Goal: Task Accomplishment & Management: Complete application form

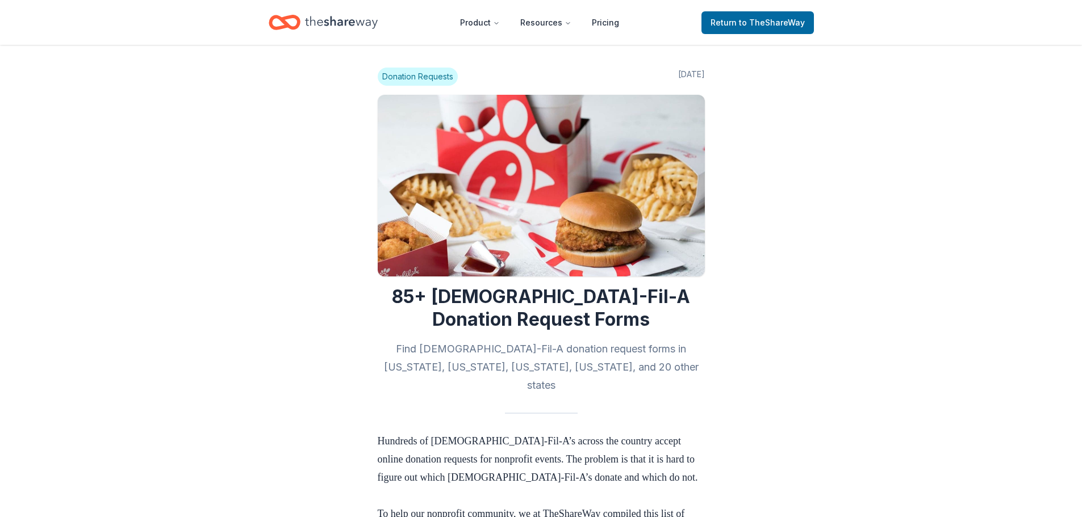
scroll to position [5224, 0]
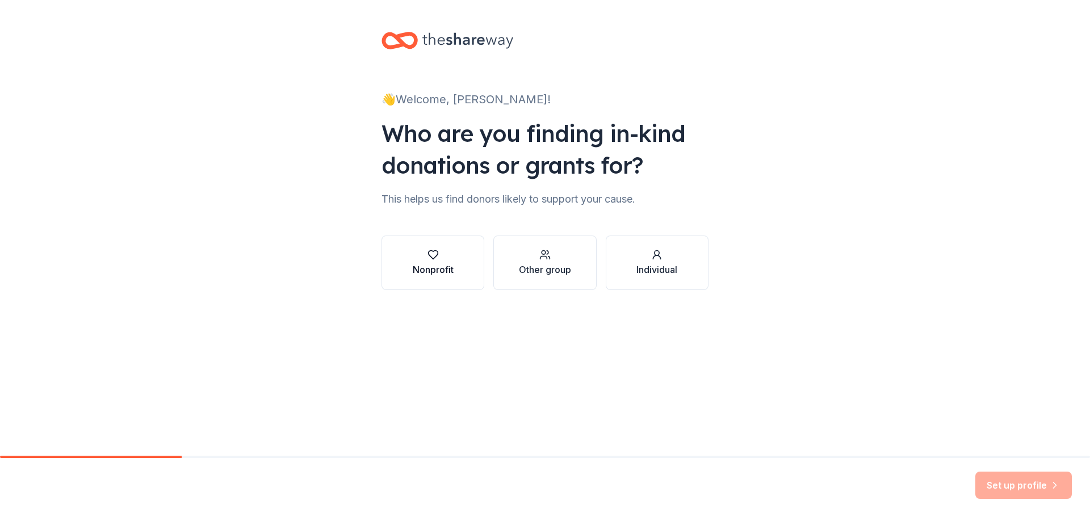
click at [474, 278] on button "Nonprofit" at bounding box center [433, 263] width 103 height 55
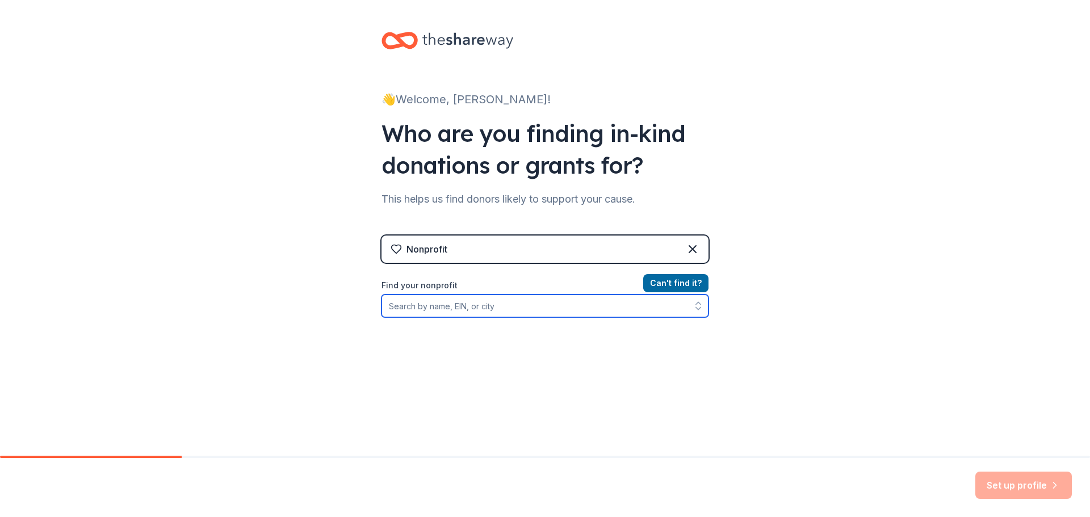
click at [491, 305] on input "Find your nonprofit" at bounding box center [545, 306] width 327 height 23
type input "Vallonia Industries"
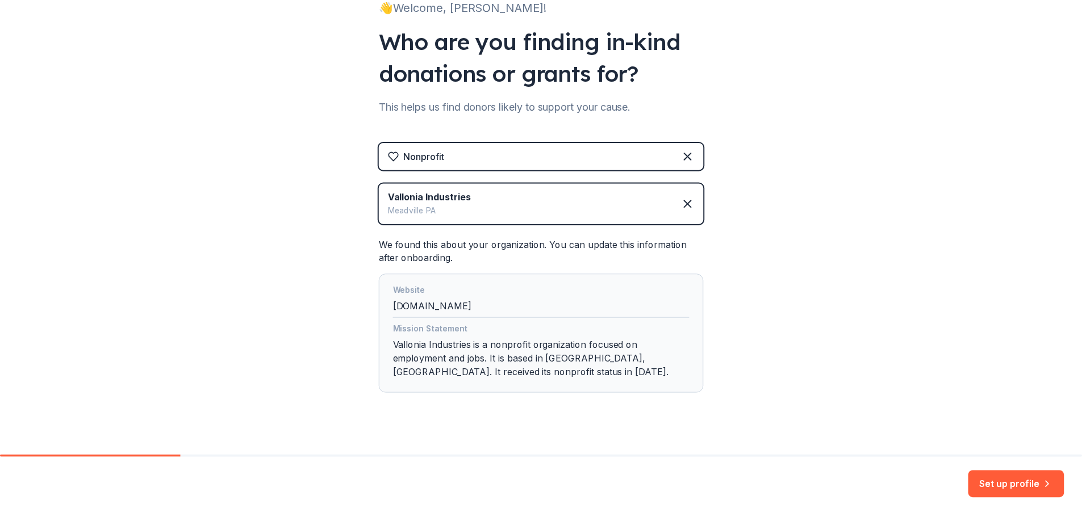
scroll to position [108, 0]
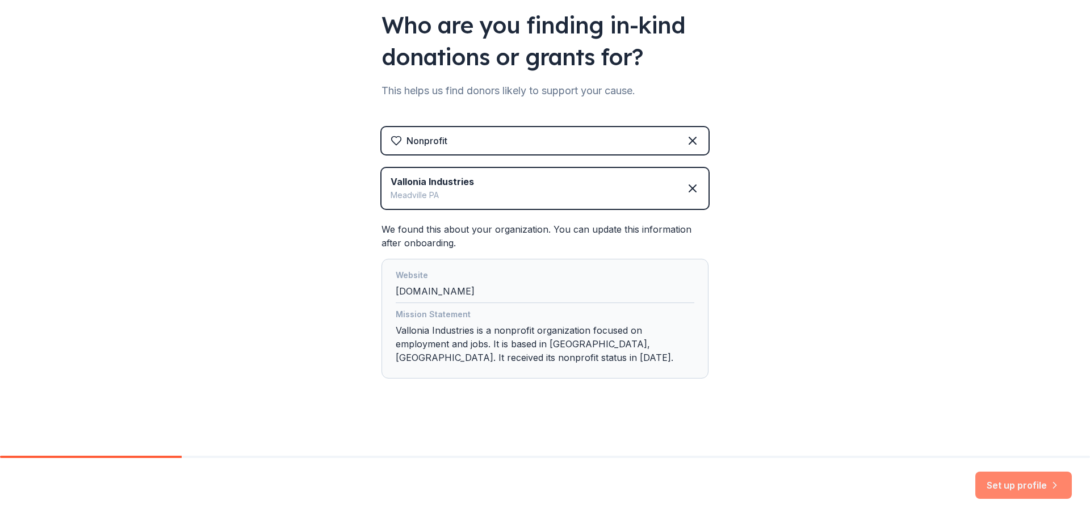
click at [1017, 482] on button "Set up profile" at bounding box center [1023, 485] width 97 height 27
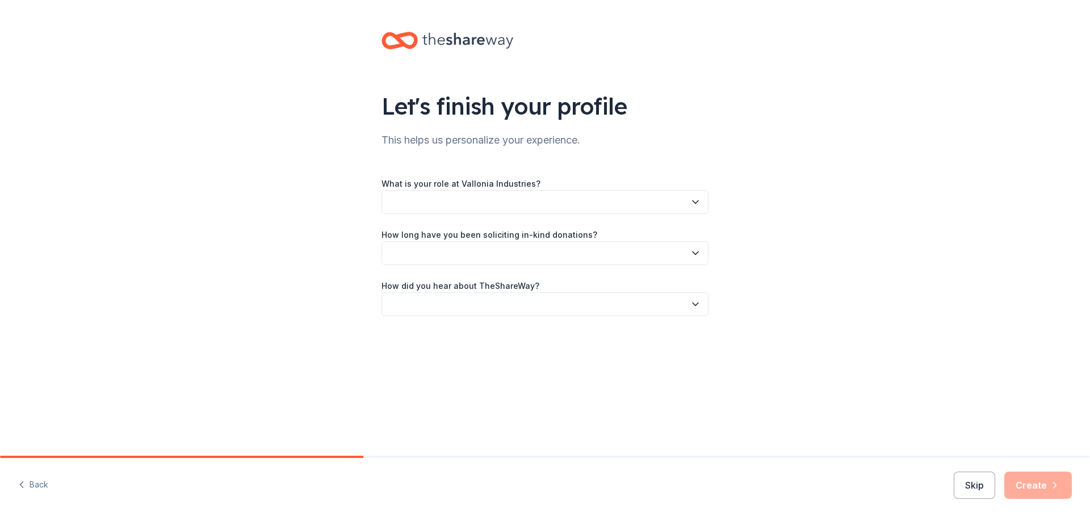
click at [478, 203] on button "button" at bounding box center [545, 202] width 327 height 24
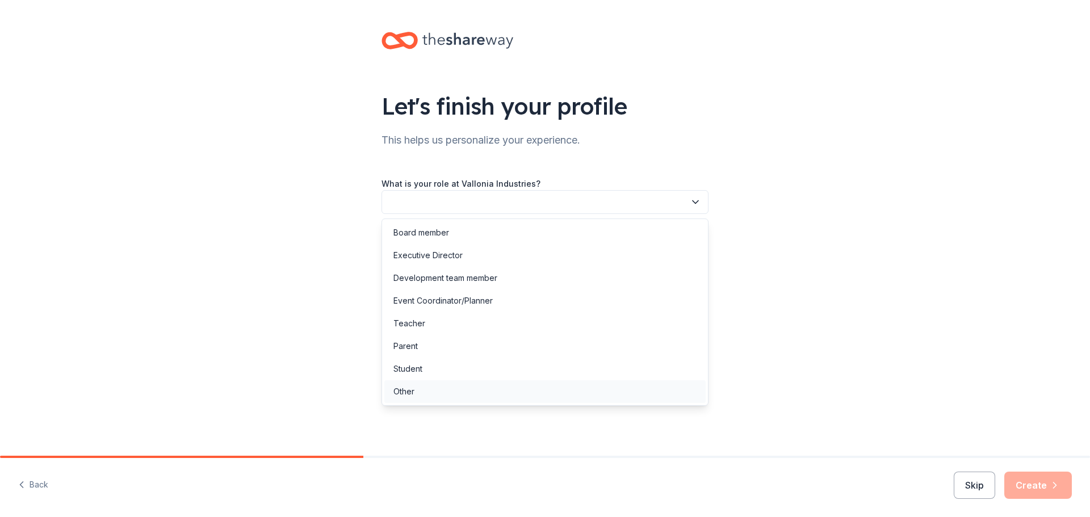
click at [432, 396] on div "Other" at bounding box center [544, 391] width 321 height 23
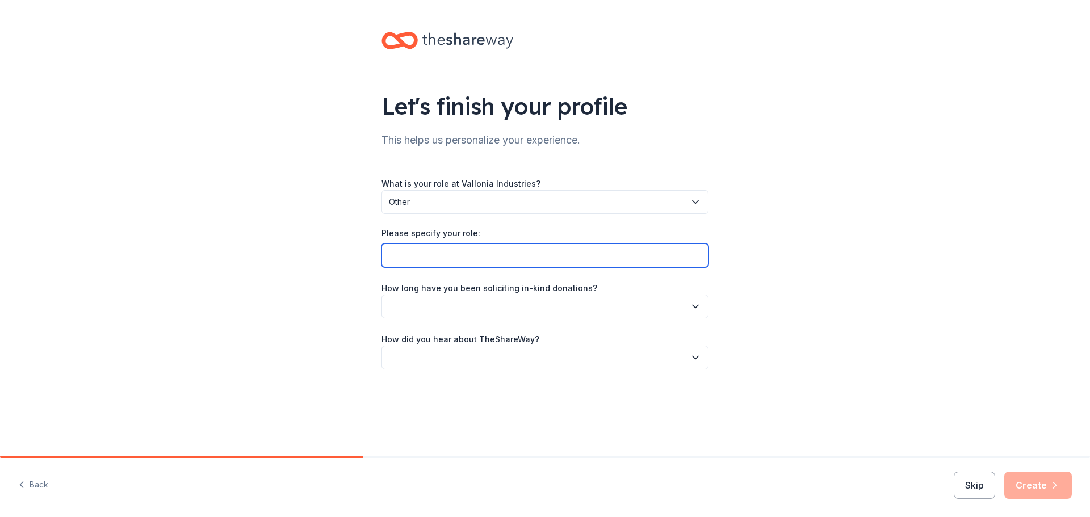
click at [451, 259] on input "Please specify your role:" at bounding box center [545, 256] width 327 height 24
type input "Program Specialist"
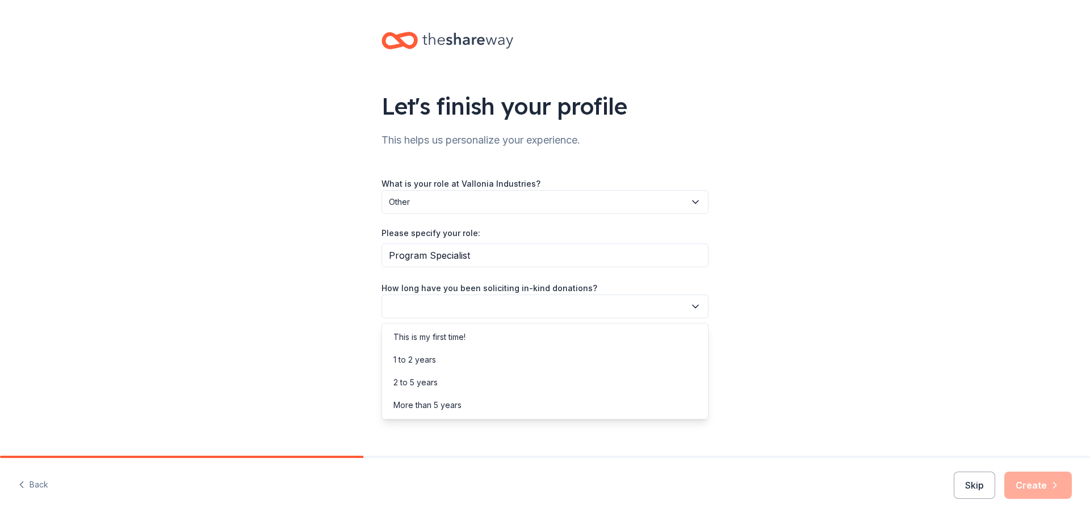
click at [458, 302] on button "button" at bounding box center [545, 307] width 327 height 24
click at [469, 338] on div "This is my first time!" at bounding box center [544, 337] width 321 height 23
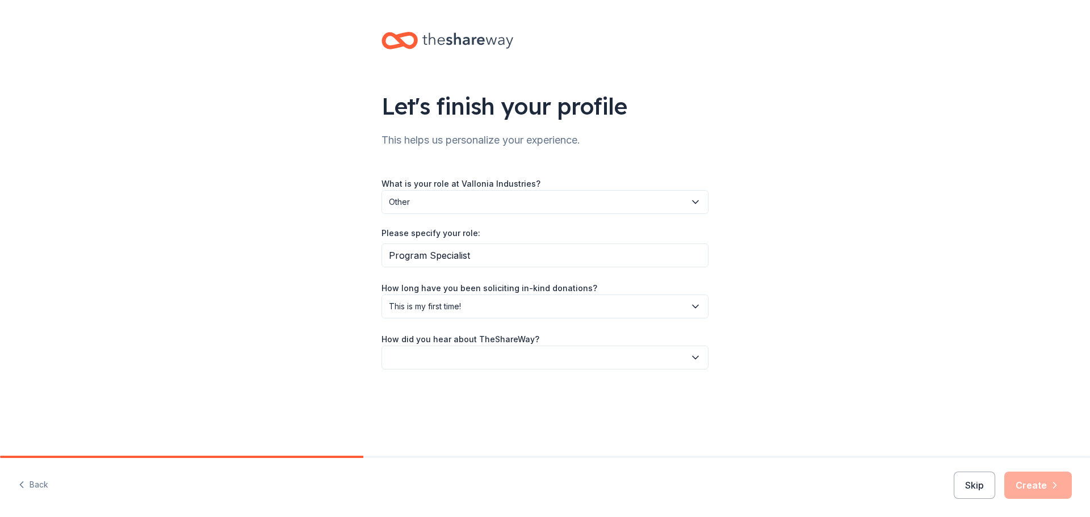
click at [512, 361] on button "button" at bounding box center [545, 358] width 327 height 24
click at [441, 410] on div "Online search" at bounding box center [419, 411] width 52 height 14
click at [1023, 488] on button "Create" at bounding box center [1038, 485] width 68 height 27
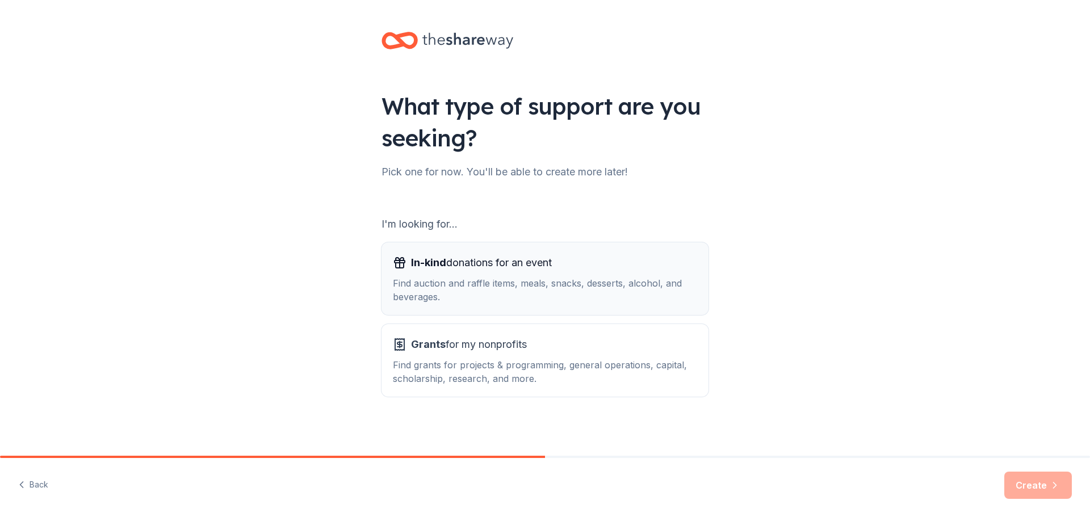
click at [675, 304] on button "In-kind donations for an event Find auction and raffle items, meals, snacks, de…" at bounding box center [545, 278] width 327 height 73
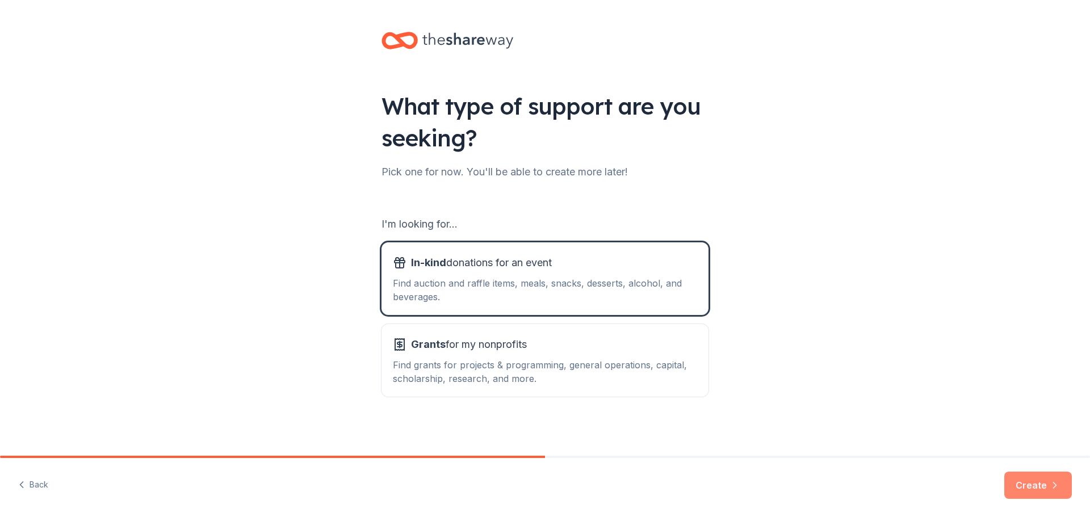
click at [1028, 478] on button "Create" at bounding box center [1038, 485] width 68 height 27
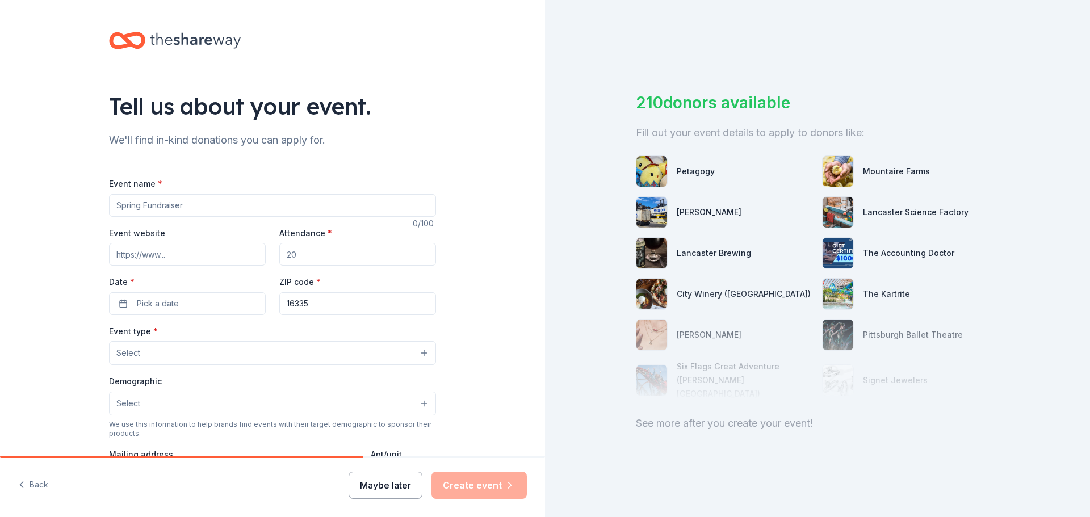
click at [392, 485] on button "Maybe later" at bounding box center [386, 485] width 74 height 27
click at [392, 486] on button "Maybe later" at bounding box center [386, 485] width 74 height 27
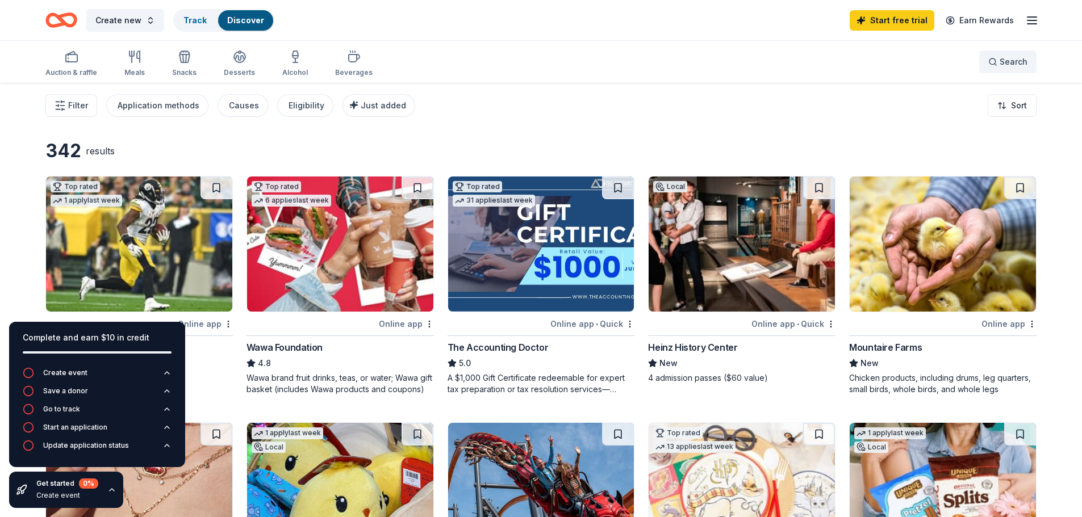
click at [1002, 71] on button "Search" at bounding box center [1007, 62] width 57 height 23
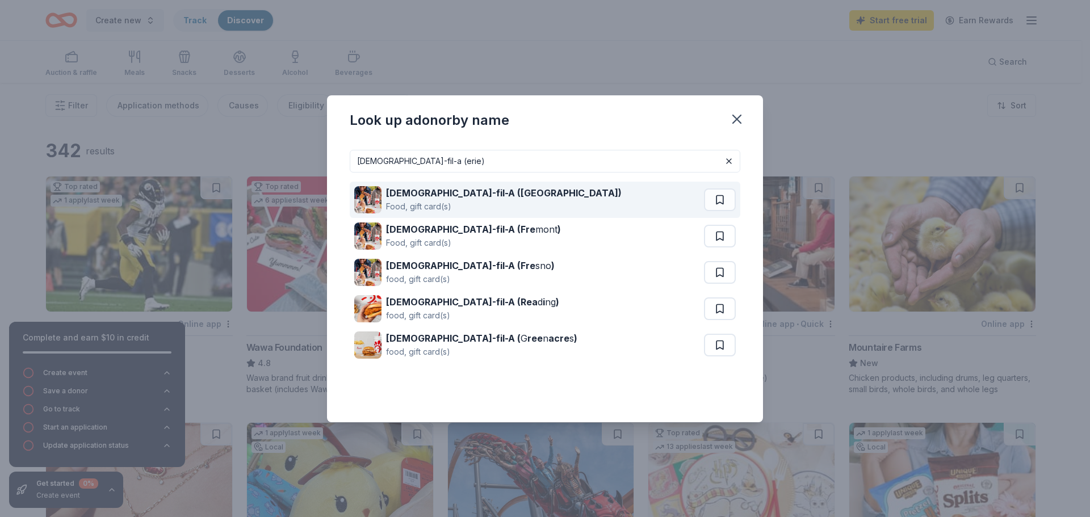
type input "chick-fil-a (erie)"
click at [470, 205] on div "Chick-fil-A (Erie) Food, gift card(s)" at bounding box center [529, 200] width 350 height 36
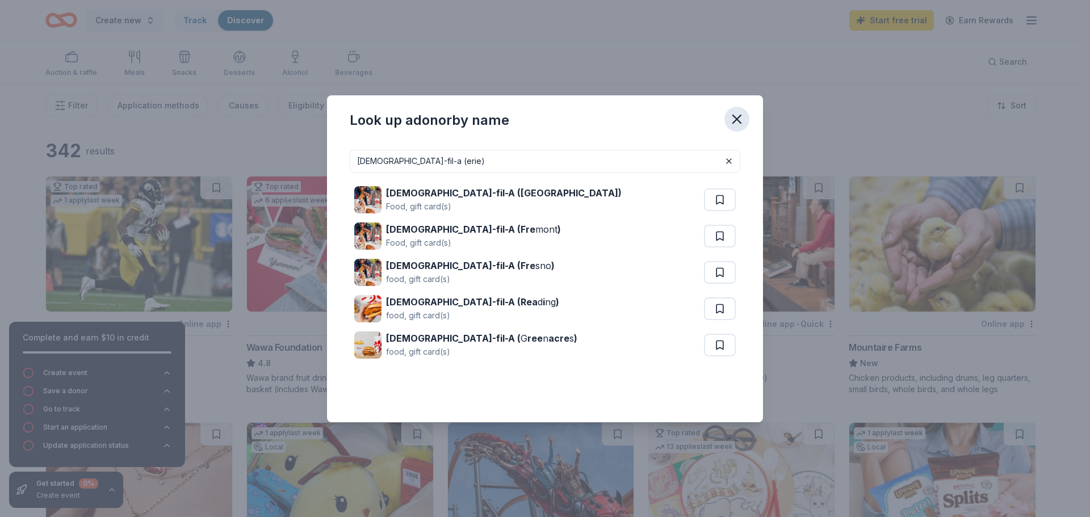
click at [739, 116] on icon "button" at bounding box center [737, 119] width 16 height 16
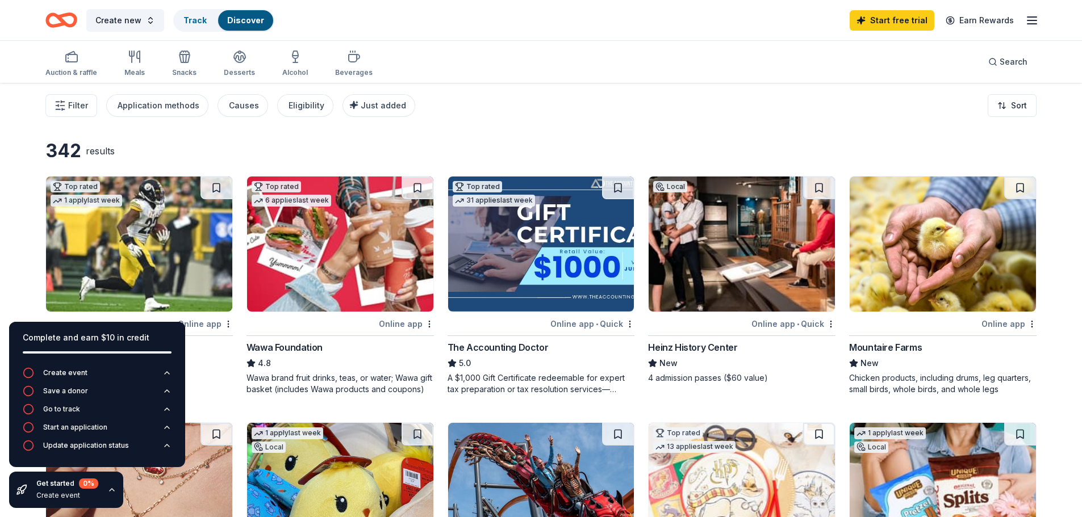
click at [1035, 22] on icon "button" at bounding box center [1032, 21] width 14 height 14
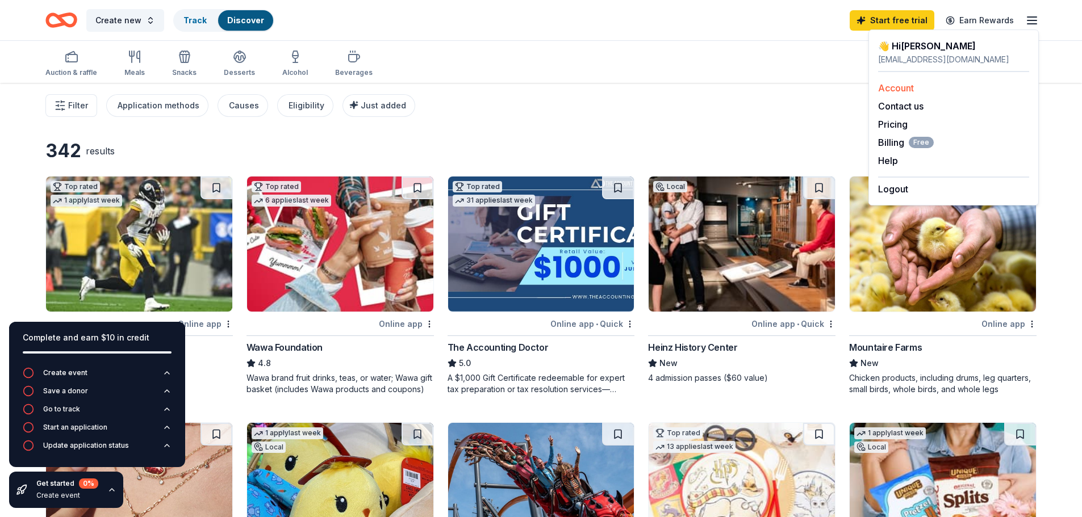
click at [901, 85] on link "Account" at bounding box center [896, 87] width 36 height 11
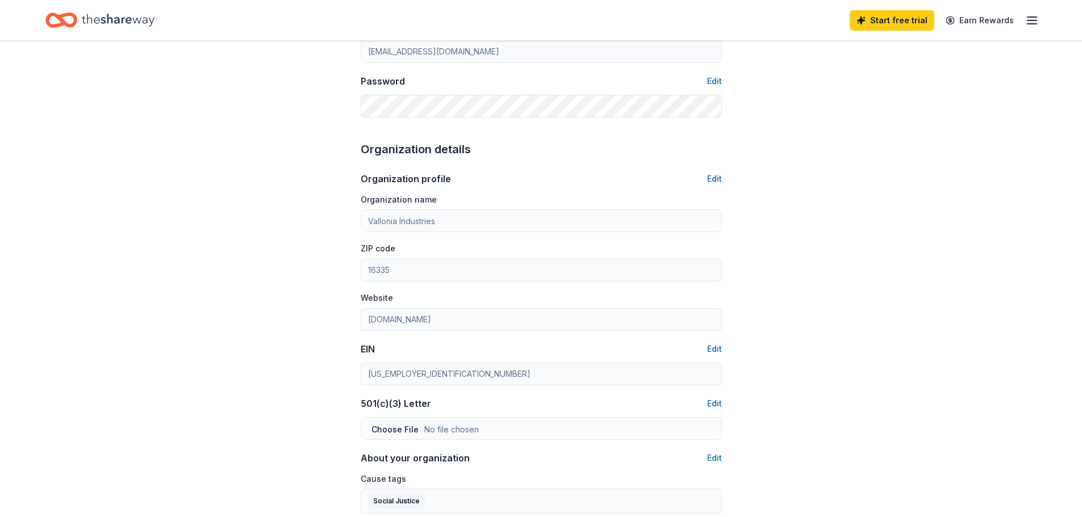
scroll to position [284, 0]
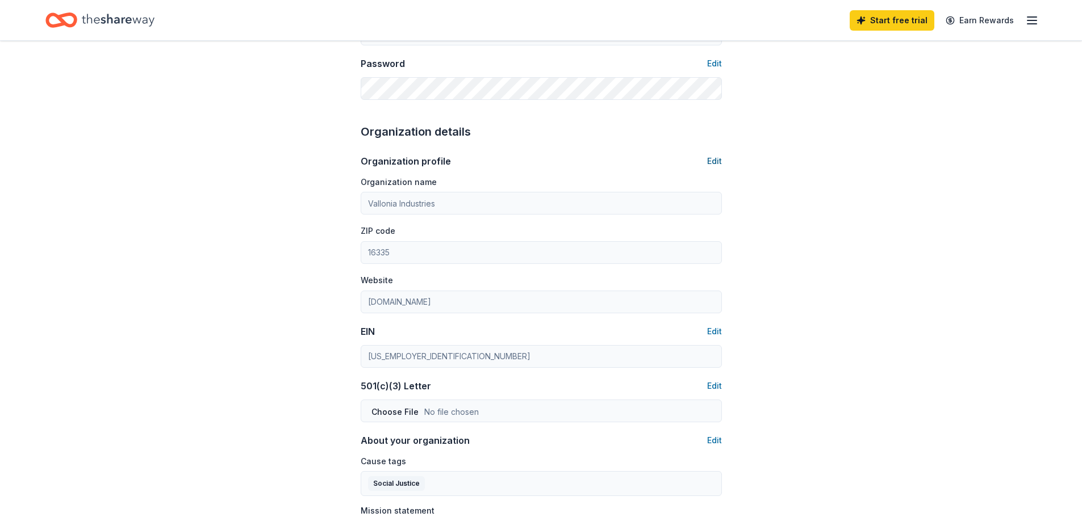
click at [712, 160] on button "Edit" at bounding box center [714, 161] width 15 height 14
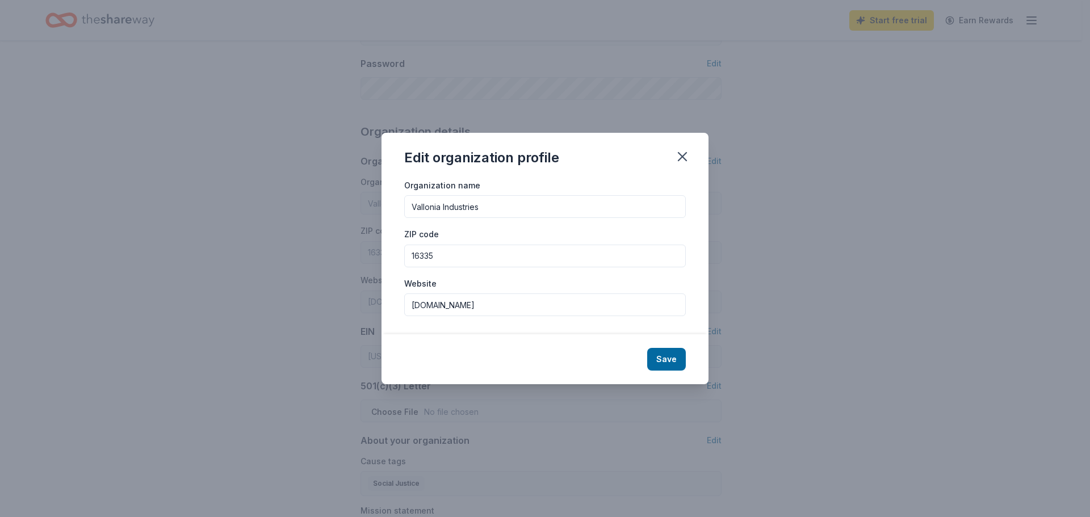
drag, startPoint x: 481, startPoint y: 210, endPoint x: 404, endPoint y: 213, distance: 77.3
click at [404, 213] on input "Vallonia Industries" at bounding box center [545, 206] width 282 height 23
drag, startPoint x: 520, startPoint y: 303, endPoint x: 396, endPoint y: 308, distance: 123.9
click at [396, 308] on div "Organization name ZIP code 16335 Website vallonia.com" at bounding box center [545, 256] width 327 height 157
click at [674, 358] on button "Save" at bounding box center [666, 359] width 39 height 23
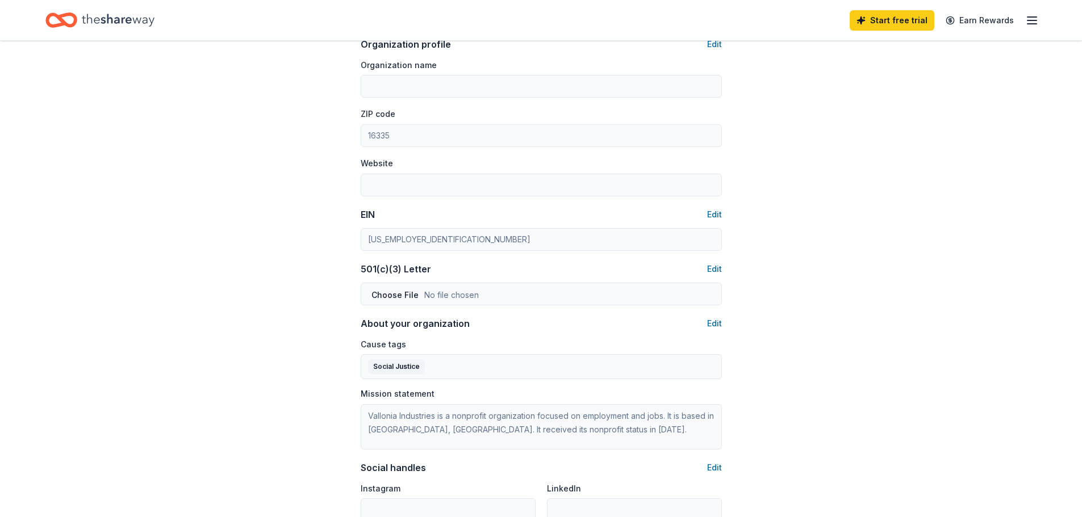
scroll to position [511, 0]
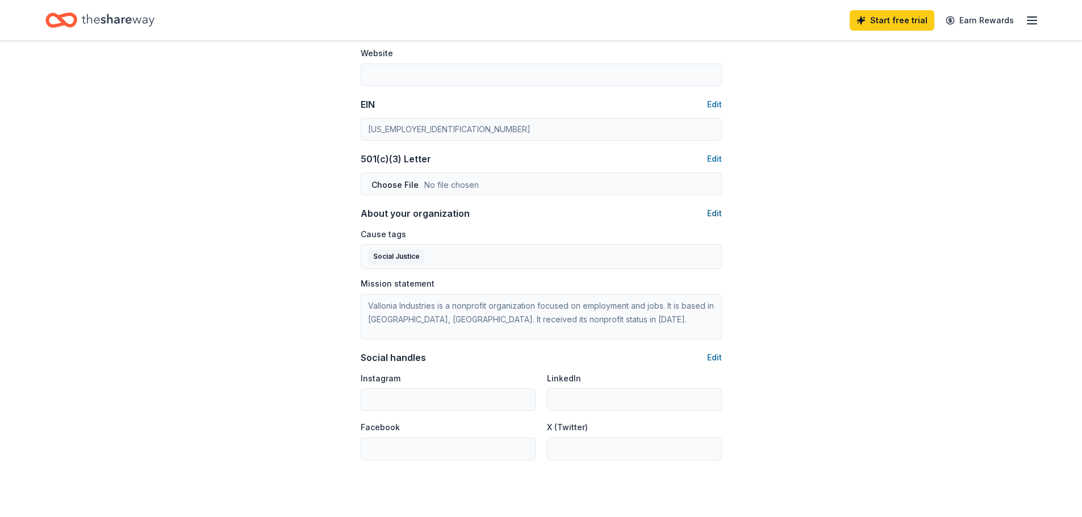
click at [717, 215] on button "Edit" at bounding box center [714, 214] width 15 height 14
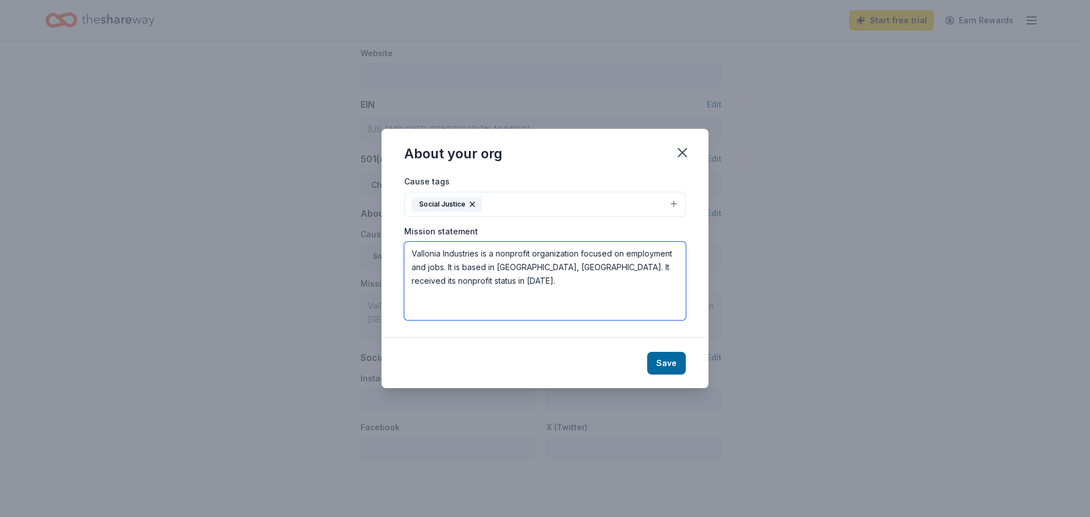
drag, startPoint x: 535, startPoint y: 287, endPoint x: 407, endPoint y: 255, distance: 132.9
click at [407, 255] on textarea "Vallonia Industries is a nonprofit organization focused on employment and jobs.…" at bounding box center [545, 281] width 282 height 78
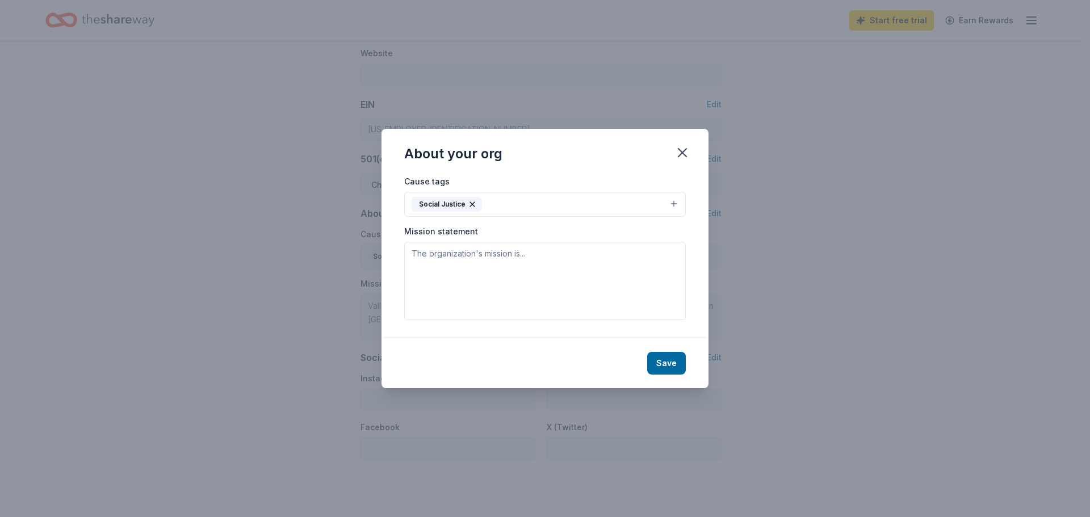
click at [474, 202] on icon "button" at bounding box center [472, 204] width 5 height 5
click at [680, 156] on div "About your org Cause tags Select Animals Art & Culture Children Disaster Relief…" at bounding box center [545, 258] width 327 height 258
click at [672, 368] on button "Save" at bounding box center [666, 362] width 39 height 23
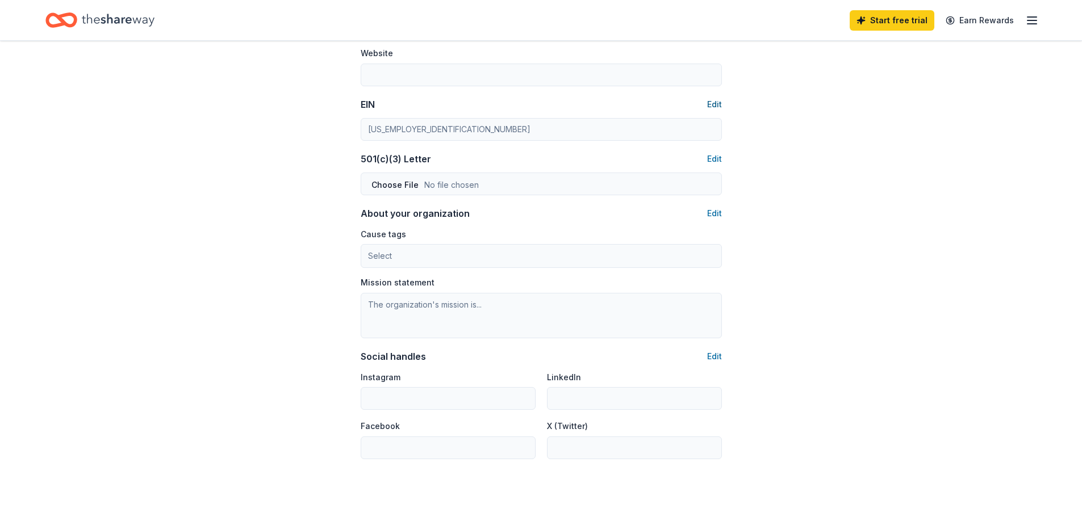
click at [715, 109] on button "Edit" at bounding box center [714, 105] width 15 height 14
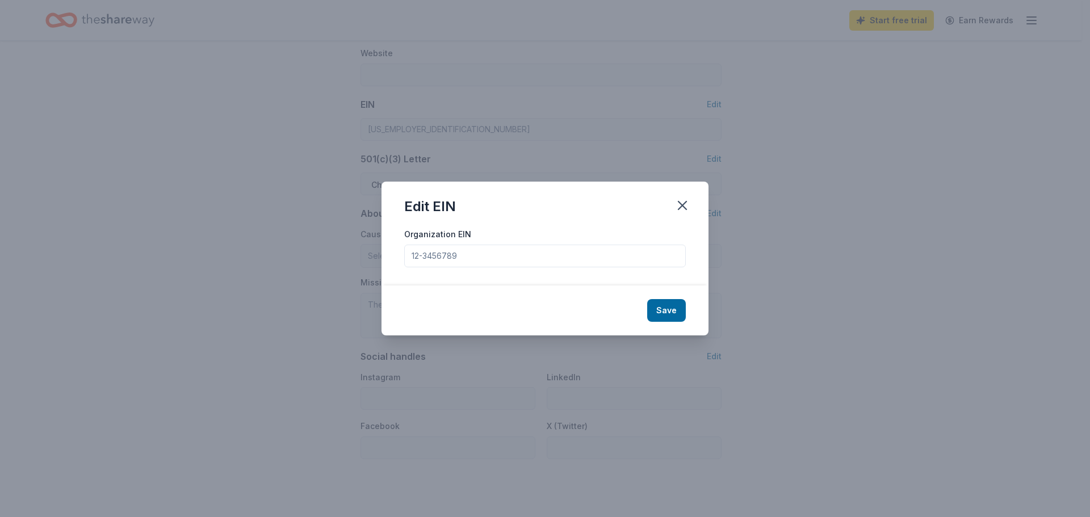
drag, startPoint x: 474, startPoint y: 257, endPoint x: 403, endPoint y: 258, distance: 70.4
click at [403, 258] on div "Organization EIN" at bounding box center [545, 256] width 327 height 58
drag, startPoint x: 555, startPoint y: 254, endPoint x: 424, endPoint y: 255, distance: 131.2
click at [424, 255] on input "Organization EIN" at bounding box center [545, 256] width 282 height 23
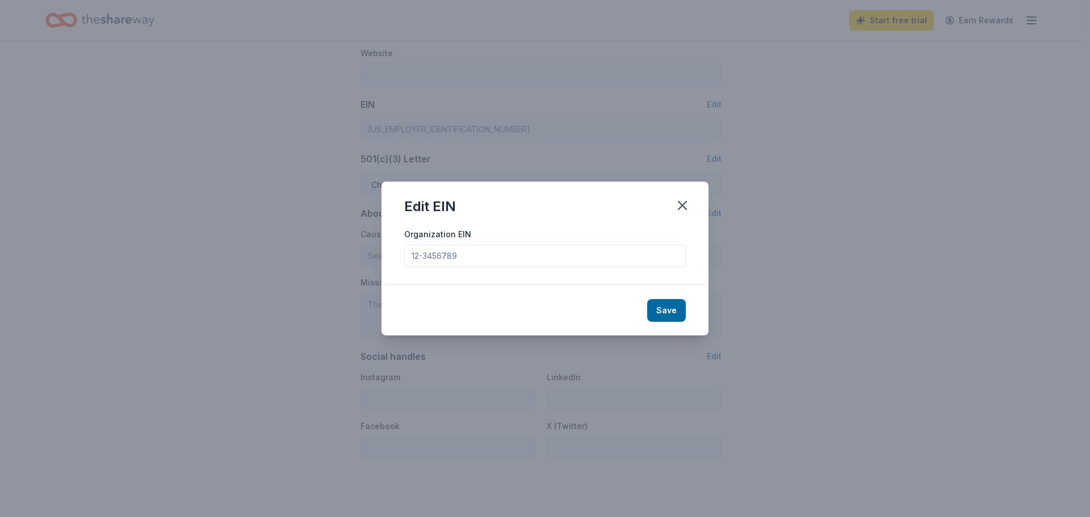
click at [463, 263] on input "Organization EIN" at bounding box center [545, 256] width 282 height 23
click at [685, 205] on icon "button" at bounding box center [683, 206] width 16 height 16
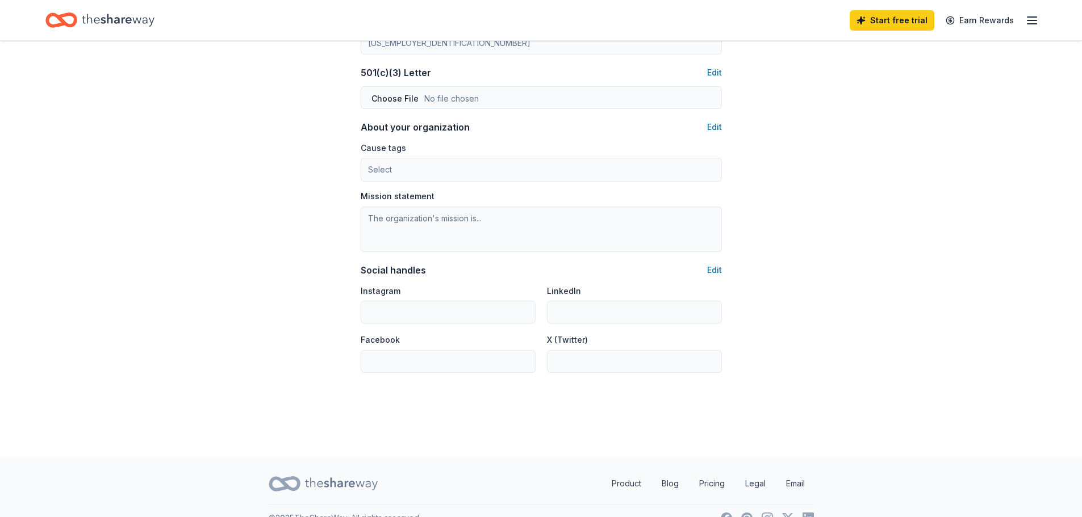
scroll to position [619, 0]
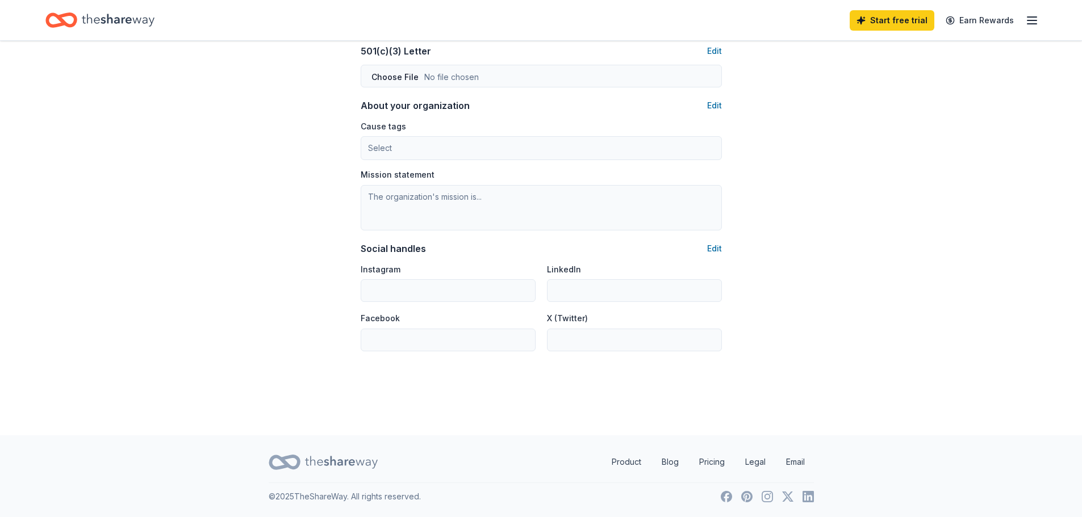
click at [1029, 23] on icon "button" at bounding box center [1032, 21] width 14 height 14
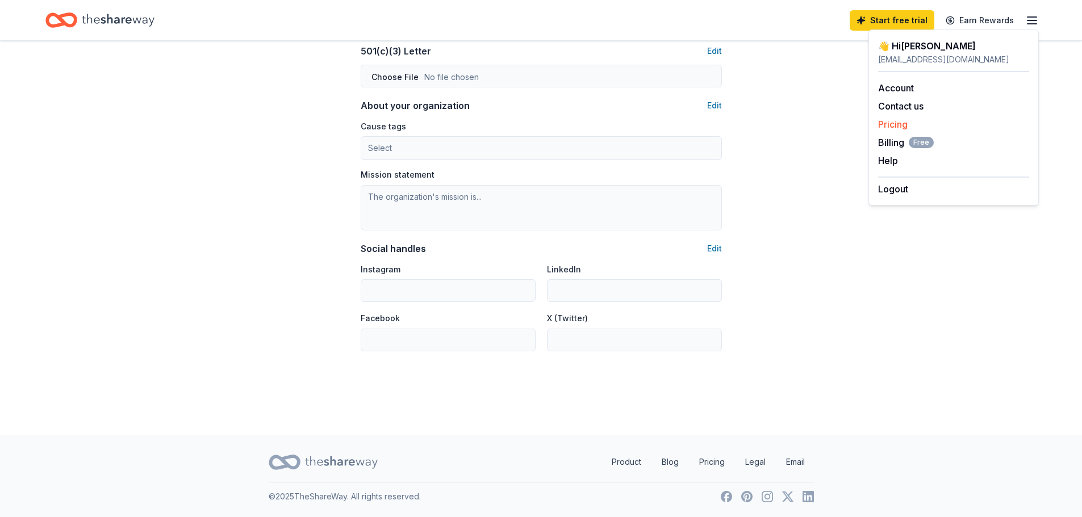
click at [904, 124] on link "Pricing" at bounding box center [893, 124] width 30 height 11
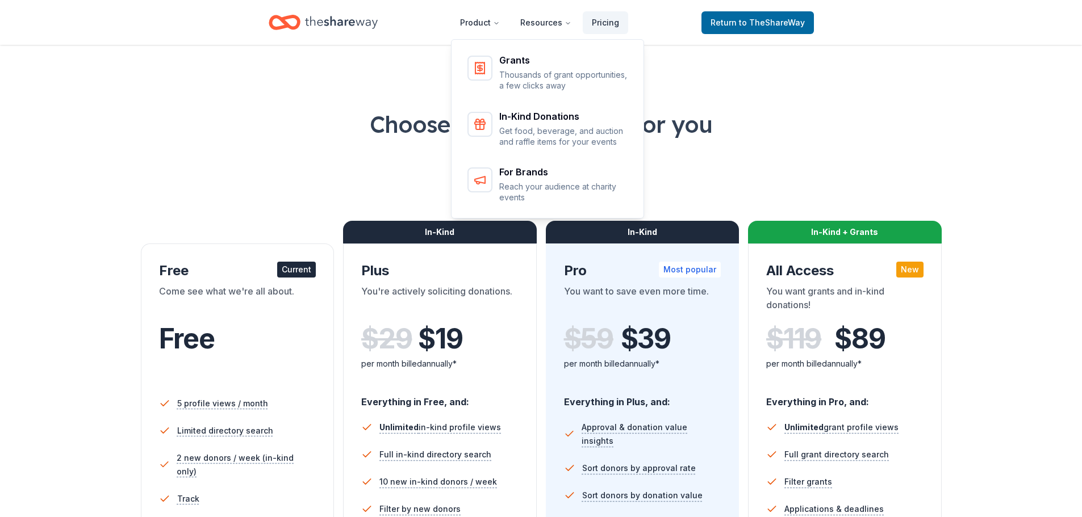
click at [359, 28] on icon "Home" at bounding box center [341, 22] width 73 height 23
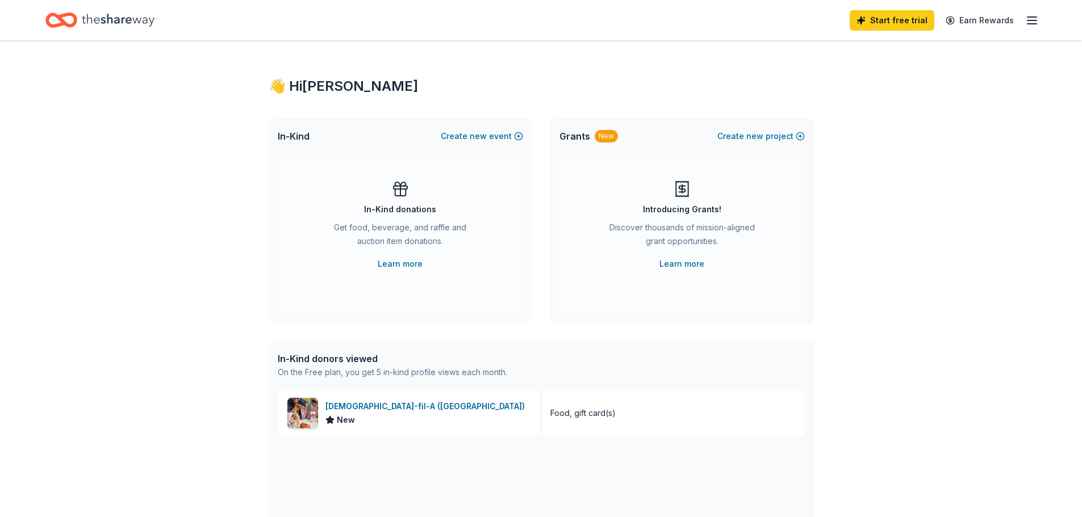
click at [1028, 25] on icon "button" at bounding box center [1032, 21] width 14 height 14
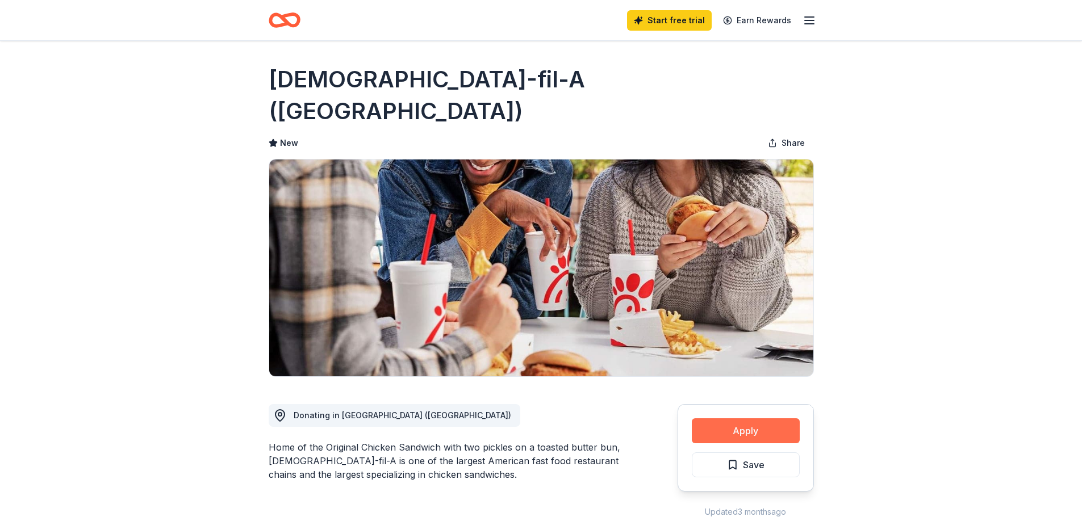
click at [780, 418] on button "Apply" at bounding box center [746, 430] width 108 height 25
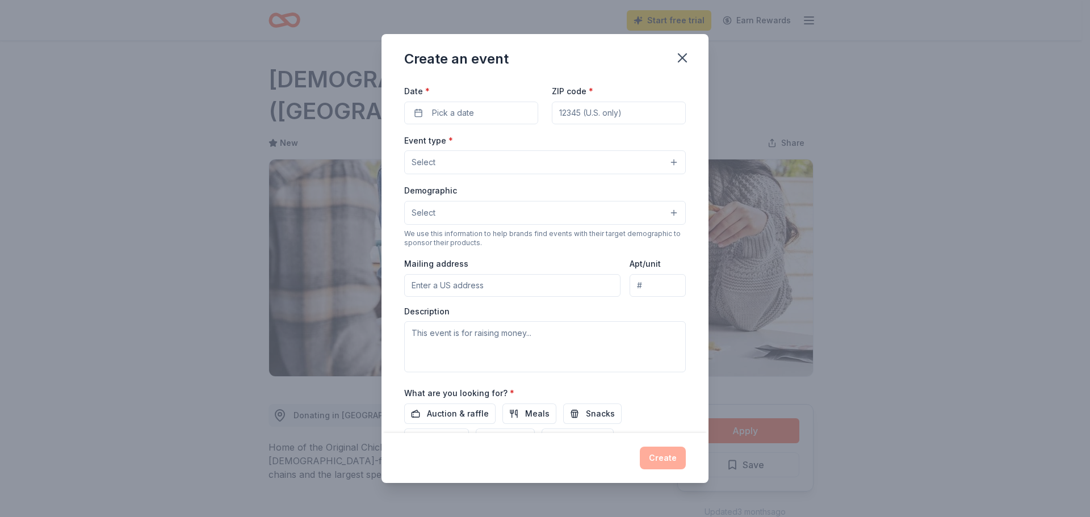
scroll to position [189, 0]
